Goal: Find specific page/section: Find specific page/section

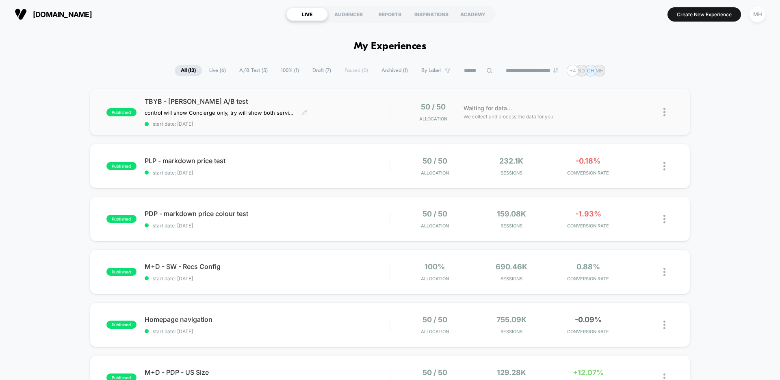
click at [241, 116] on div "TBYB - [PERSON_NAME] A/B test control will show Concierge only, try will show b…" at bounding box center [267, 112] width 245 height 30
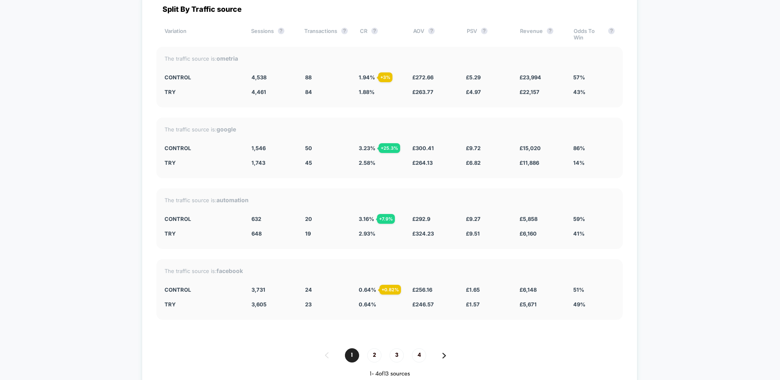
scroll to position [1484, 0]
